Goal: Browse casually: Explore the website without a specific task or goal

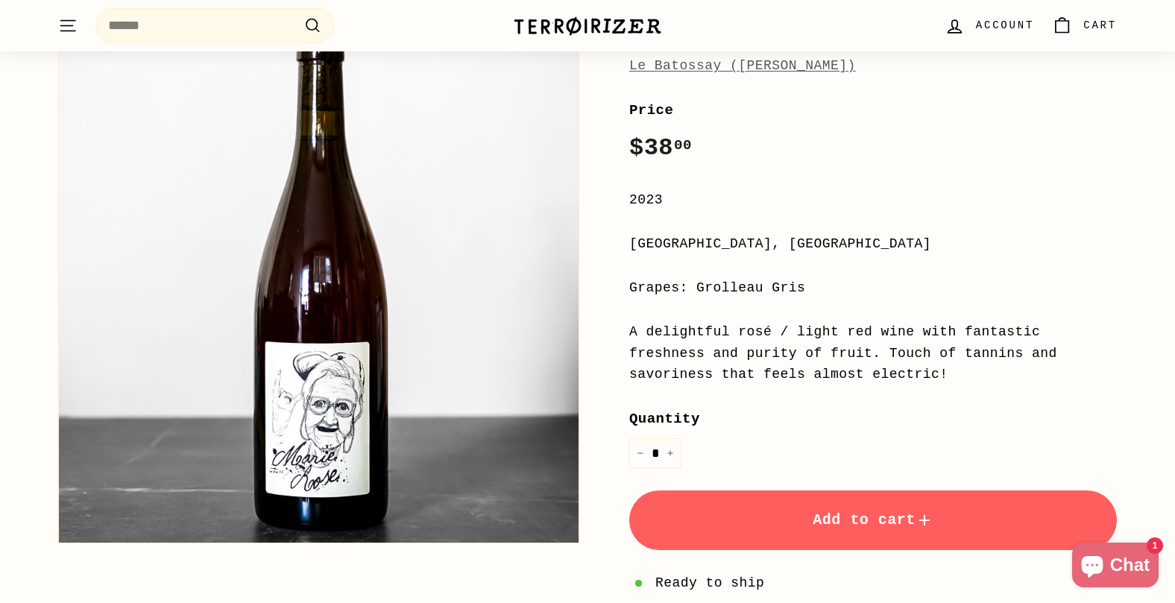
scroll to position [258, 0]
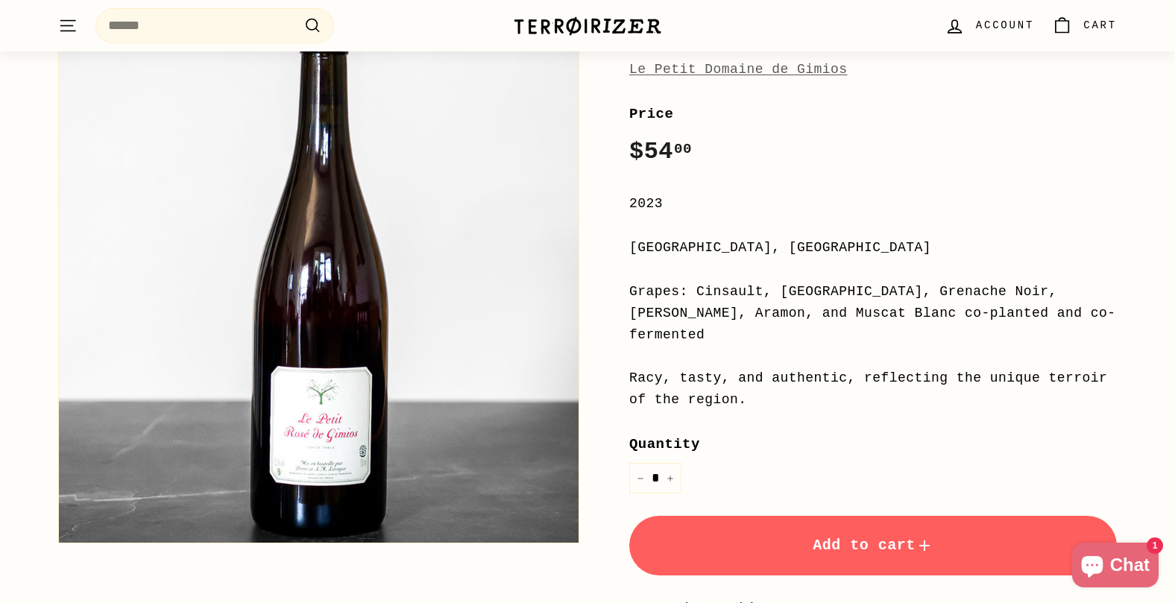
scroll to position [88, 0]
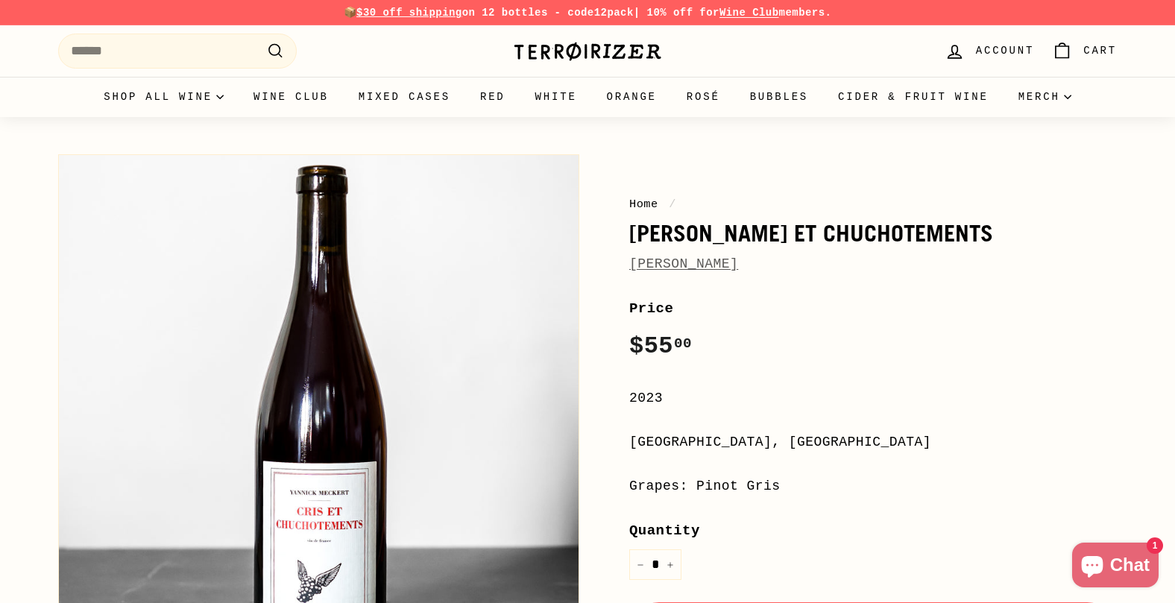
scroll to position [25, 0]
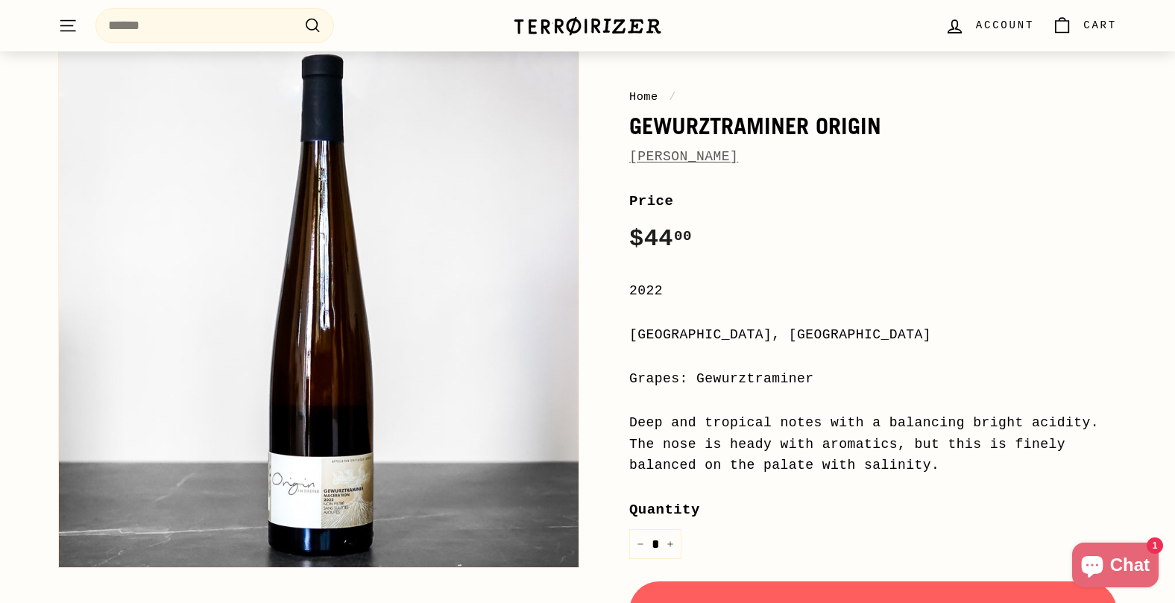
scroll to position [221, 0]
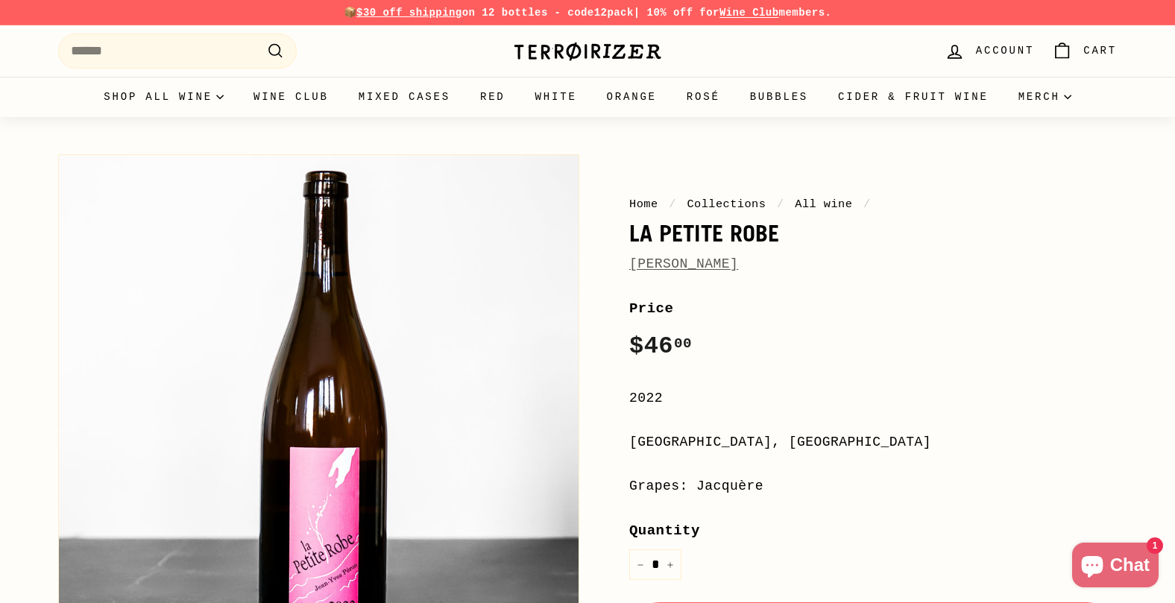
scroll to position [131, 0]
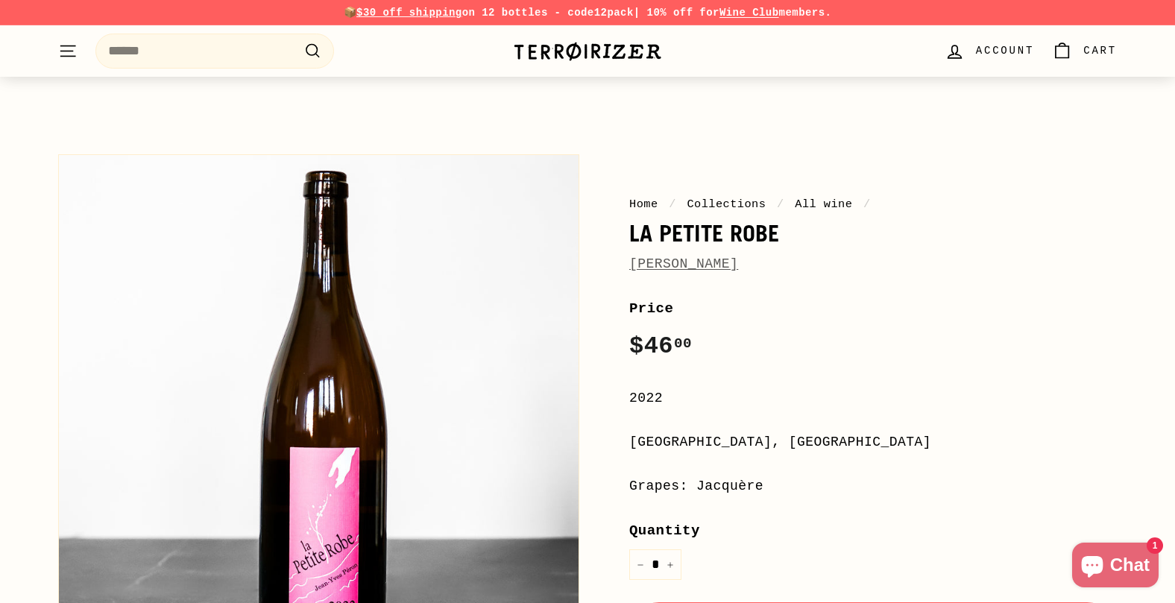
scroll to position [131, 0]
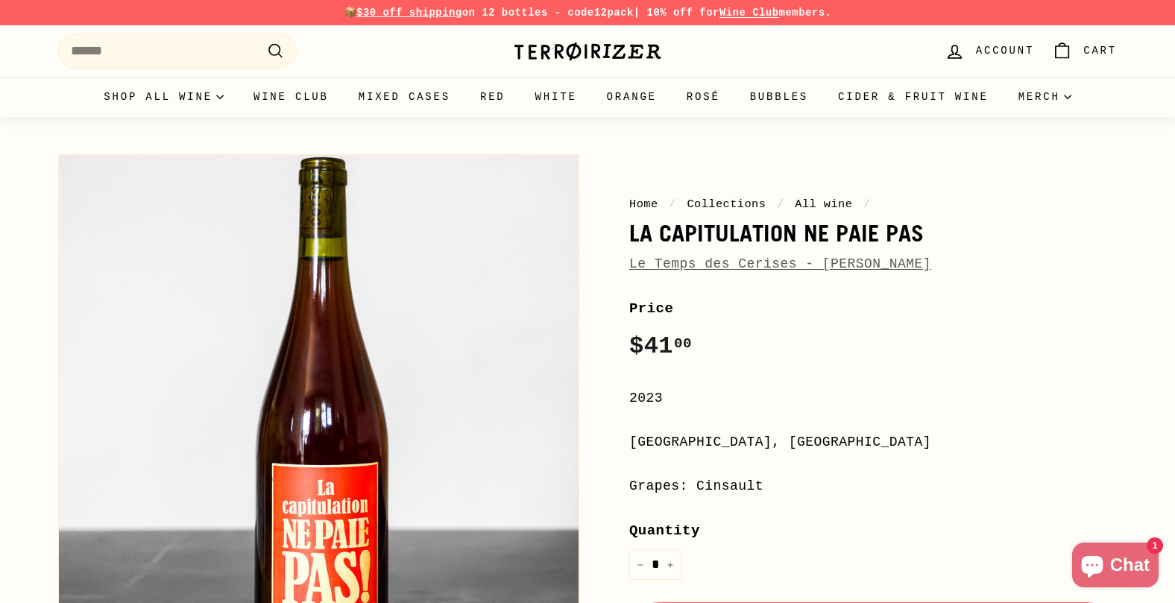
scroll to position [116, 0]
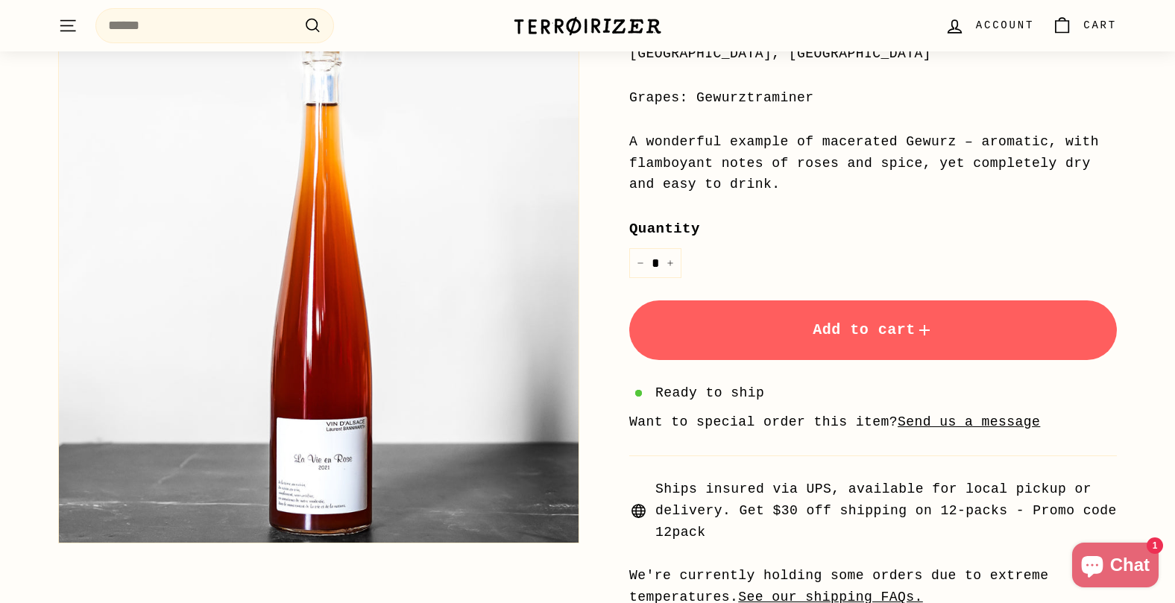
scroll to position [499, 0]
